Goal: Task Accomplishment & Management: Manage account settings

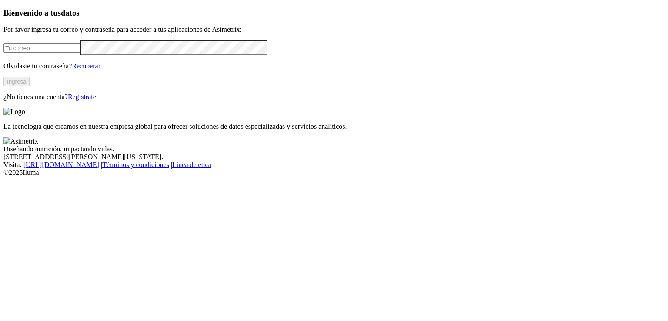
click at [71, 53] on input "email" at bounding box center [41, 47] width 77 height 9
type input "[EMAIL_ADDRESS][PERSON_NAME][DOMAIN_NAME]"
click input "submit" at bounding box center [0, 0] width 0 height 0
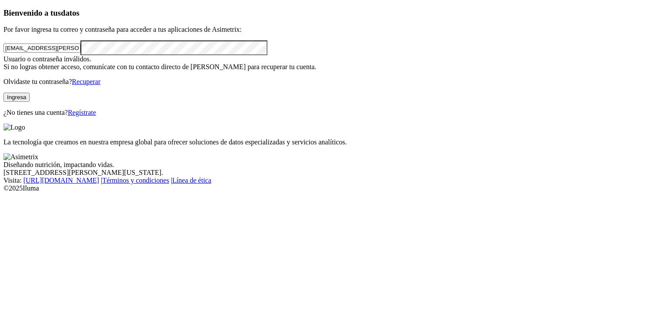
click input "submit" at bounding box center [0, 0] width 0 height 0
click at [33, 116] on div "Bienvenido a tus datos Por favor ingresa tu correo y contraseña para acceder a …" at bounding box center [333, 62] width 661 height 108
click input "submit" at bounding box center [0, 0] width 0 height 0
click at [100, 85] on link "Recuperar" at bounding box center [86, 81] width 29 height 7
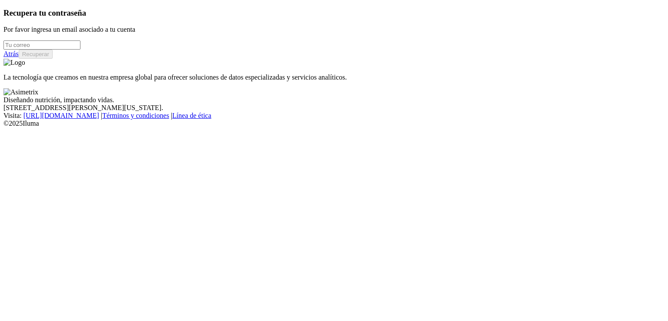
click at [80, 50] on input "email" at bounding box center [41, 44] width 77 height 9
type input "[EMAIL_ADDRESS][PERSON_NAME][DOMAIN_NAME]"
click at [53, 59] on button "Recuperar" at bounding box center [36, 54] width 34 height 9
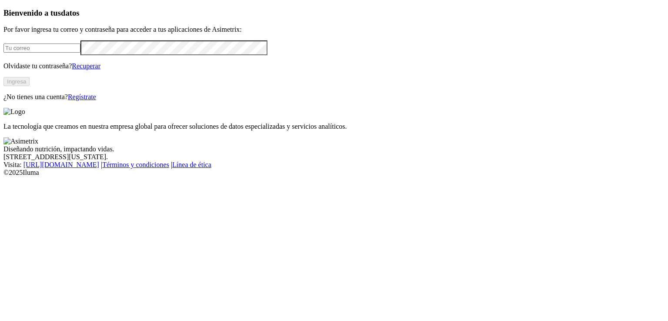
click at [80, 53] on input "email" at bounding box center [41, 47] width 77 height 9
type input "[EMAIL_ADDRESS][PERSON_NAME][DOMAIN_NAME]"
click at [30, 86] on button "Ingresa" at bounding box center [16, 81] width 26 height 9
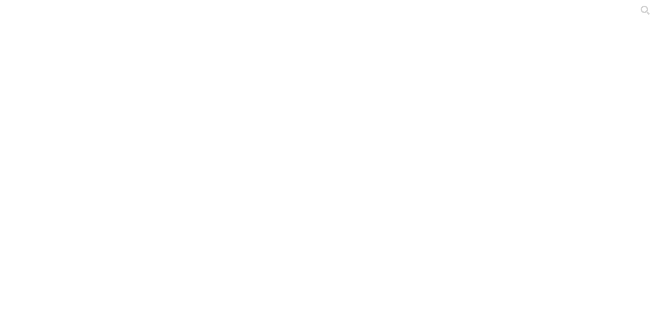
scroll to position [51, 0]
